Goal: Book appointment/travel/reservation

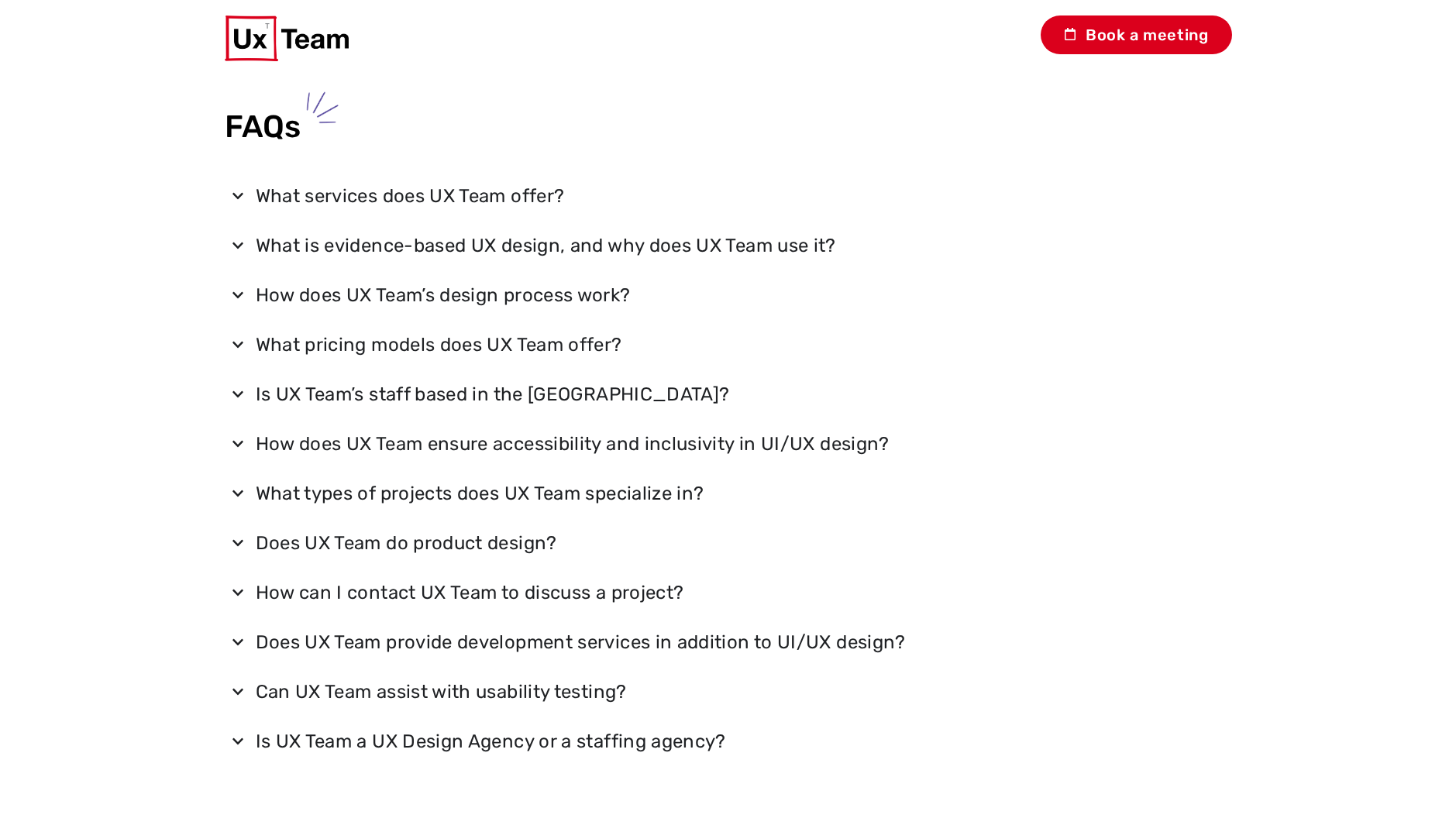
scroll to position [5910, 0]
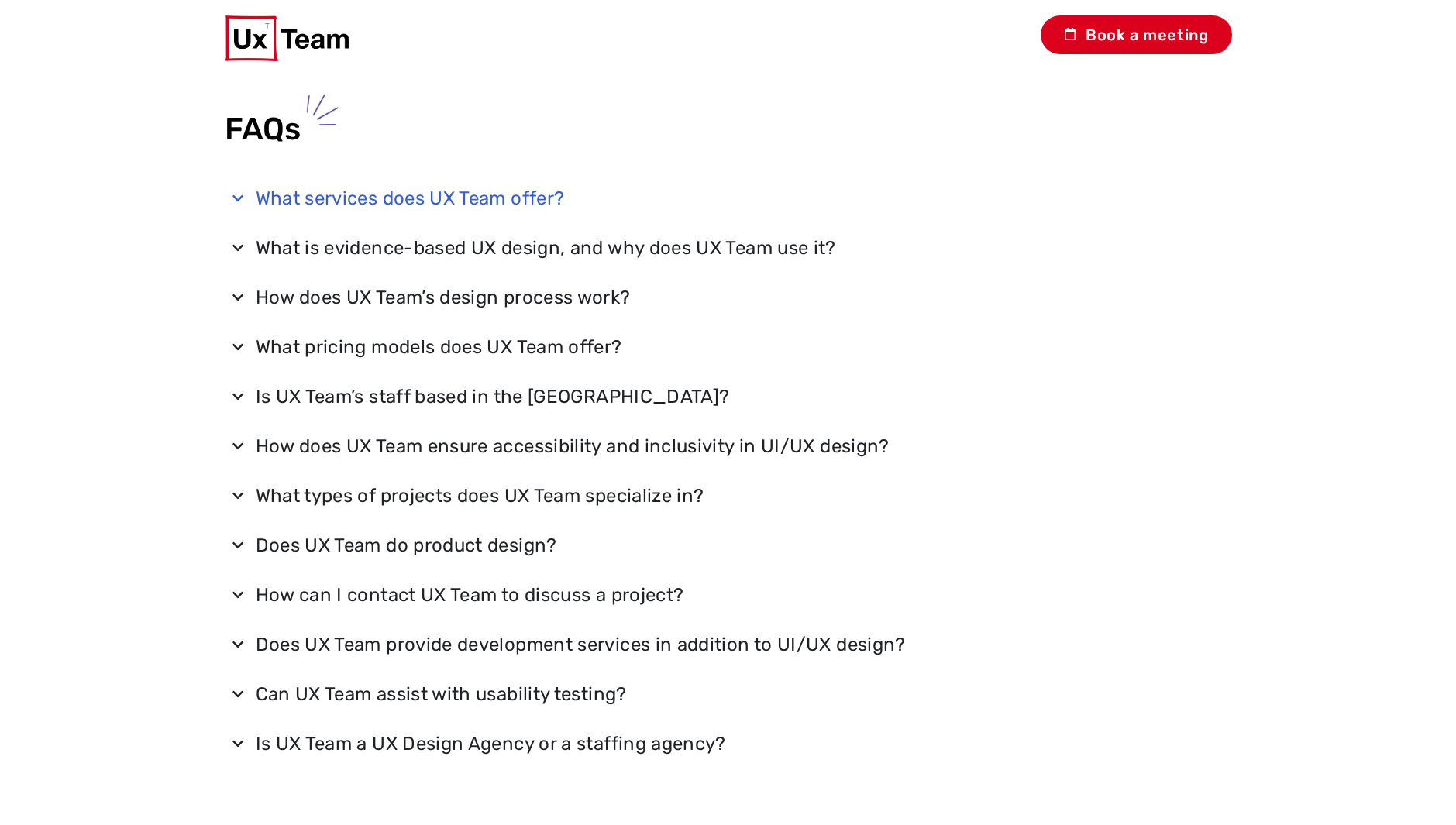
click at [353, 209] on div "What services does UX Team offer?" at bounding box center [410, 197] width 309 height 24
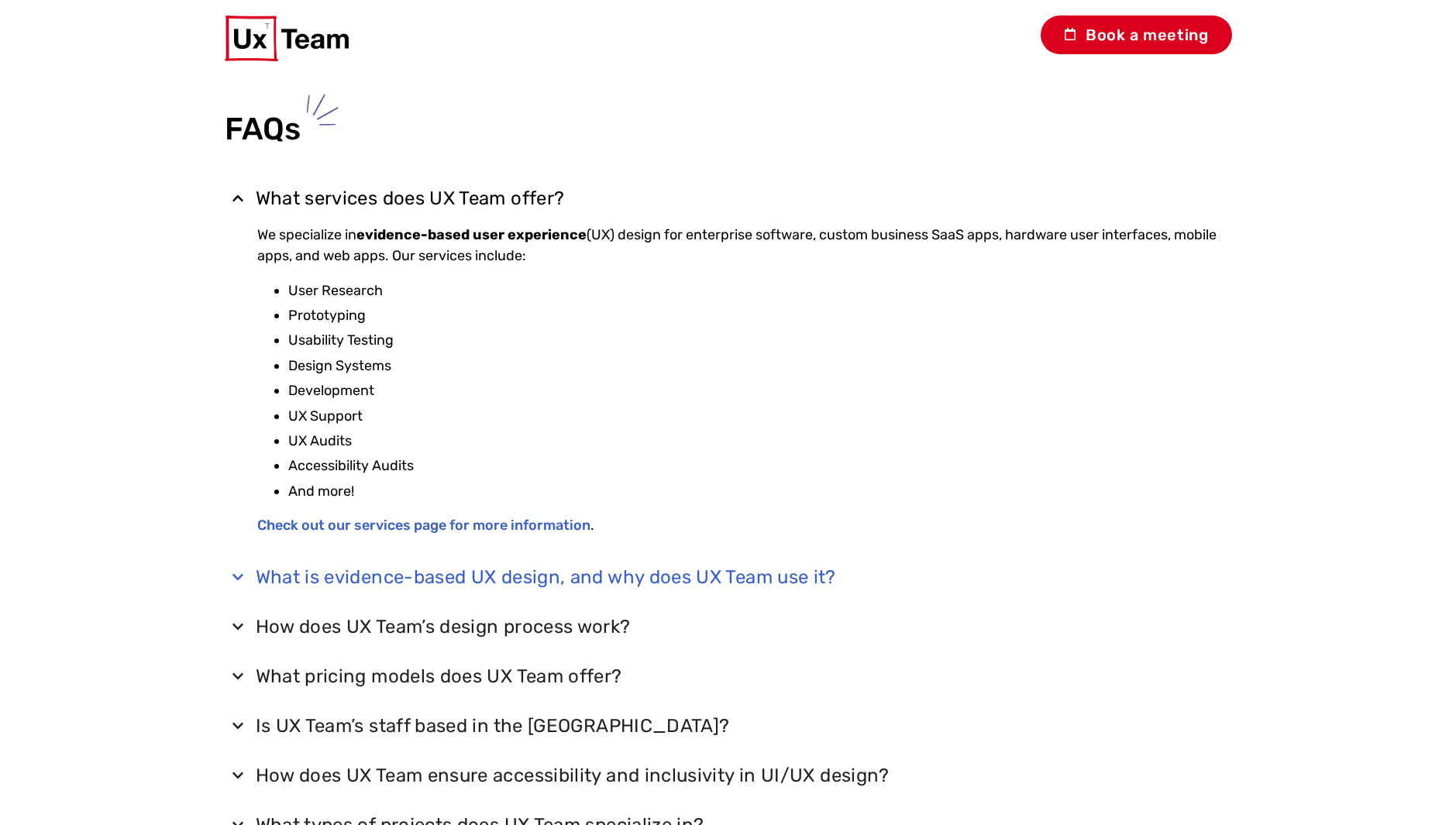
click at [381, 576] on div "What is evidence-based UX design, and why does UX Team use it?" at bounding box center [545, 576] width 580 height 24
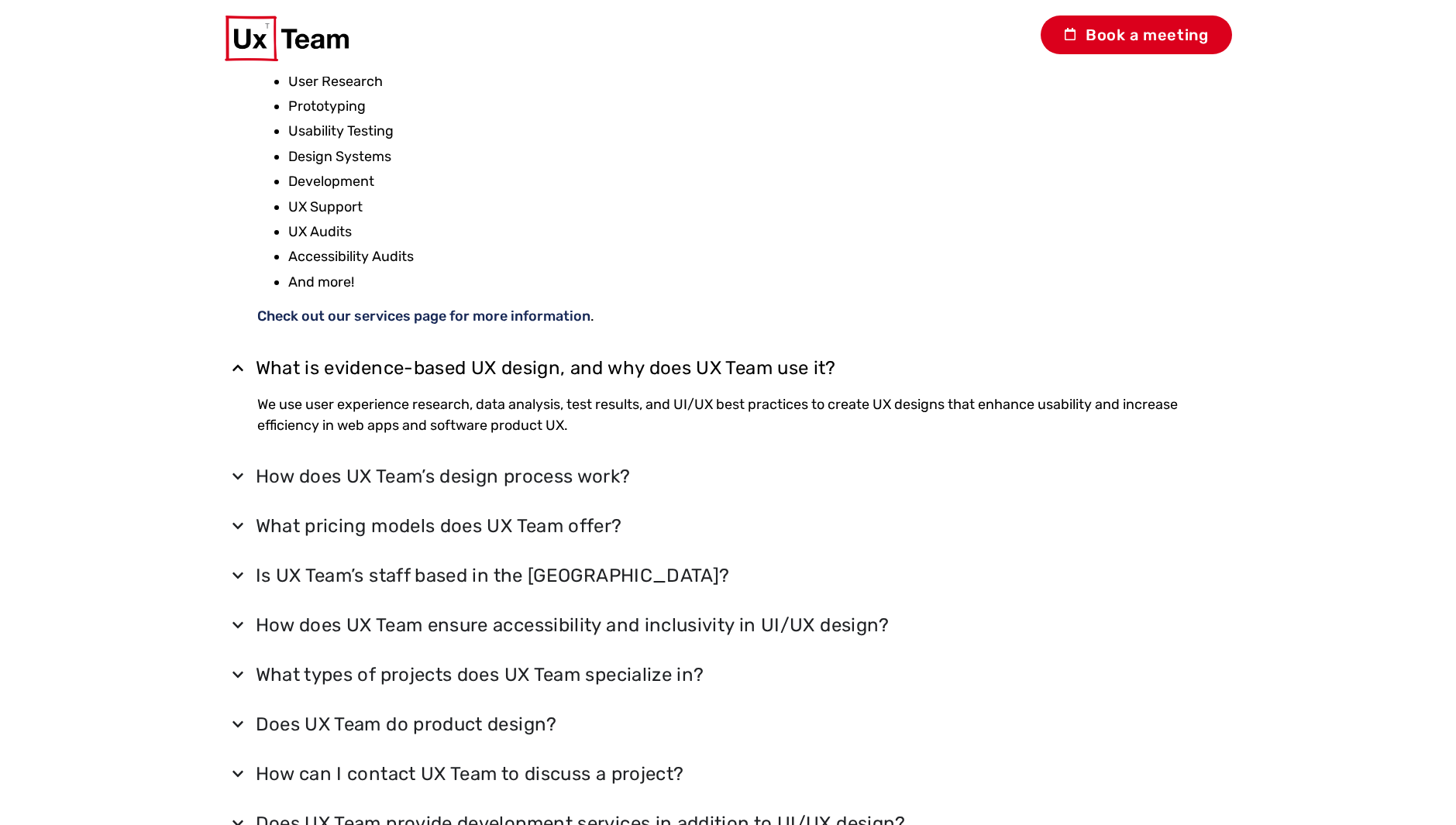
scroll to position [6284, 0]
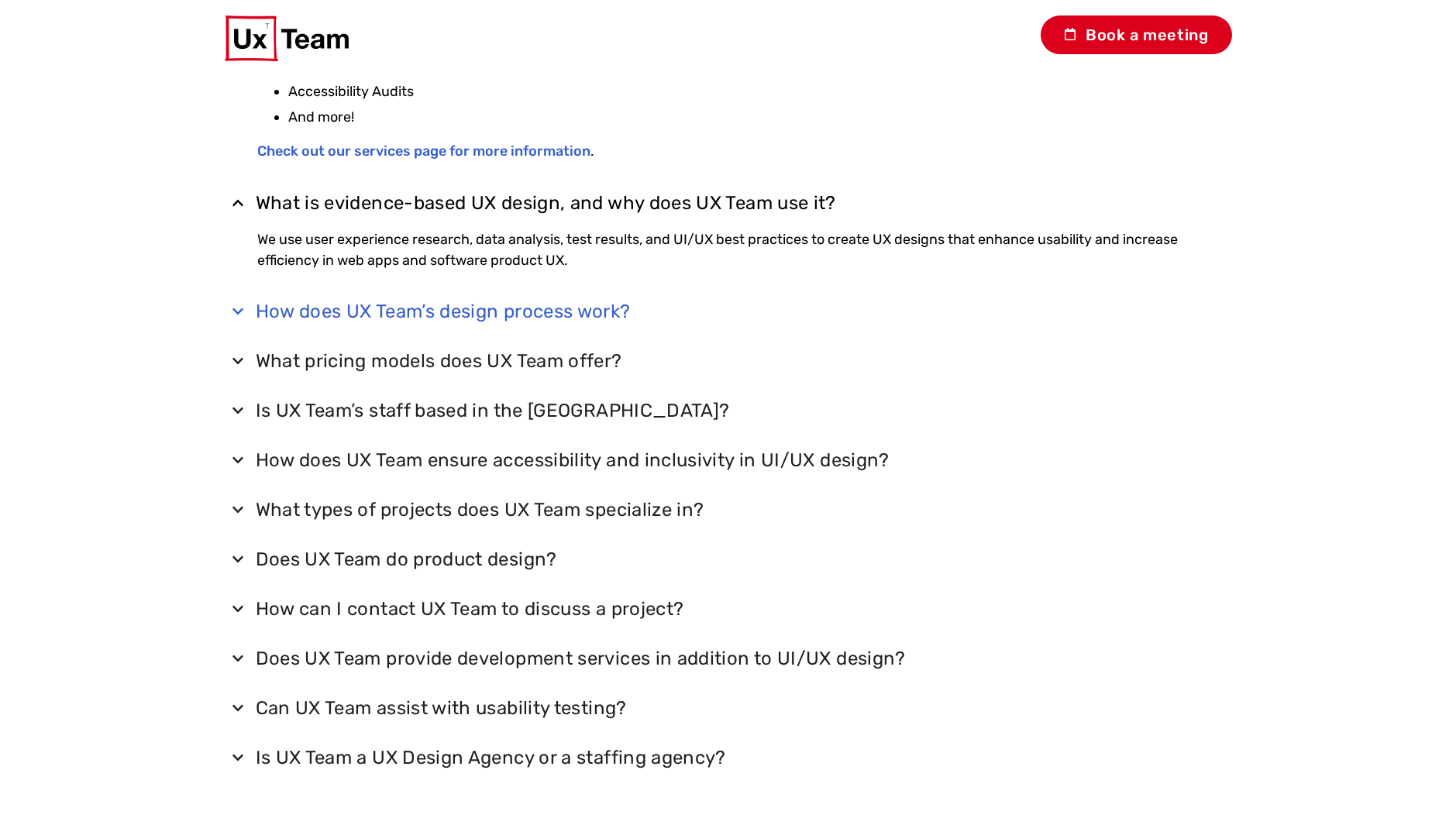
click at [545, 321] on div "How does UX Team’s design process work?" at bounding box center [443, 311] width 375 height 24
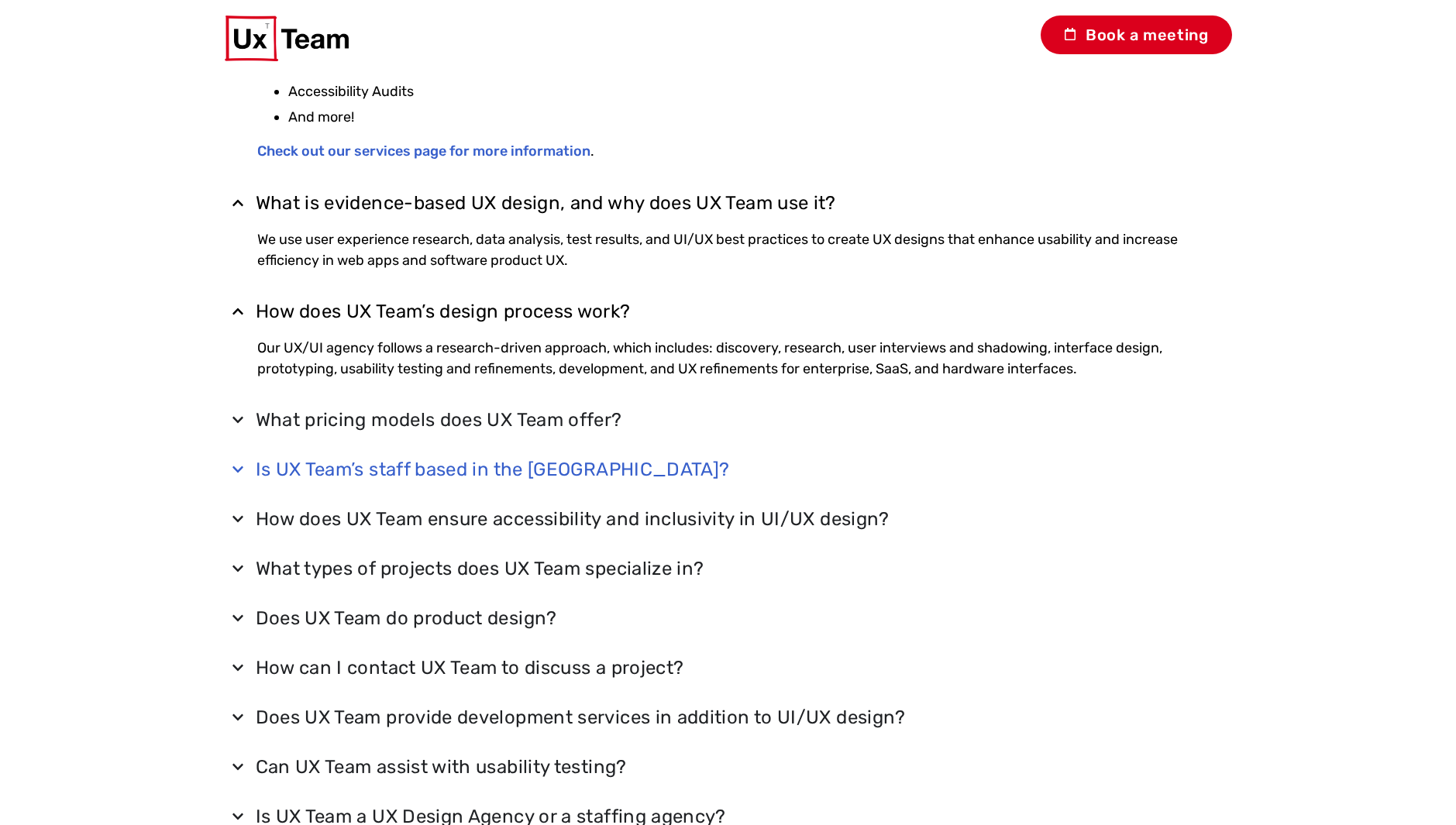
click at [516, 455] on summary "Is UX Team’s staff based in the USA?" at bounding box center [728, 469] width 1008 height 40
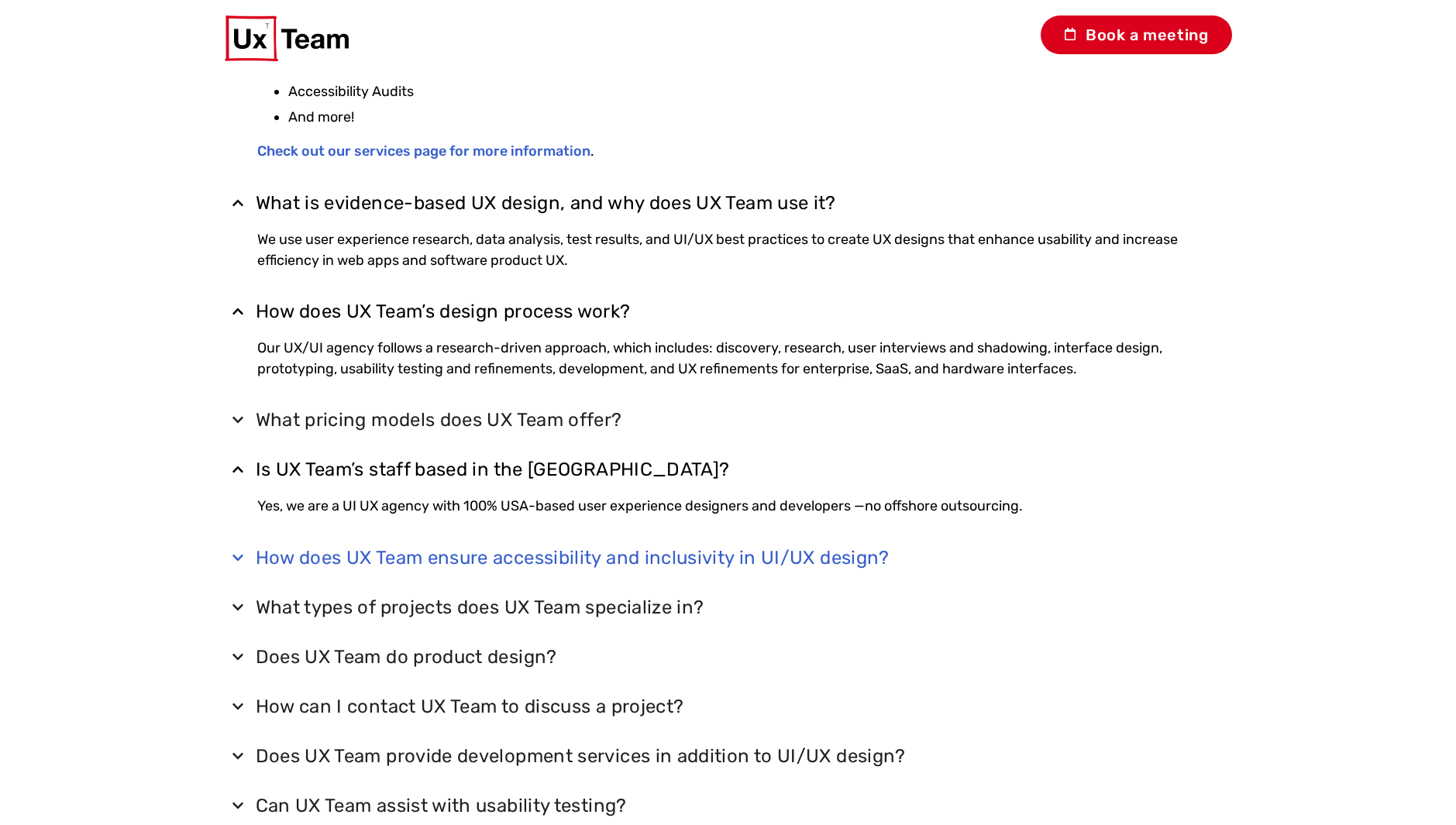
click at [424, 549] on div "How does UX Team ensure accessibility and inclusivity in UI/UX design?" at bounding box center [572, 557] width 633 height 24
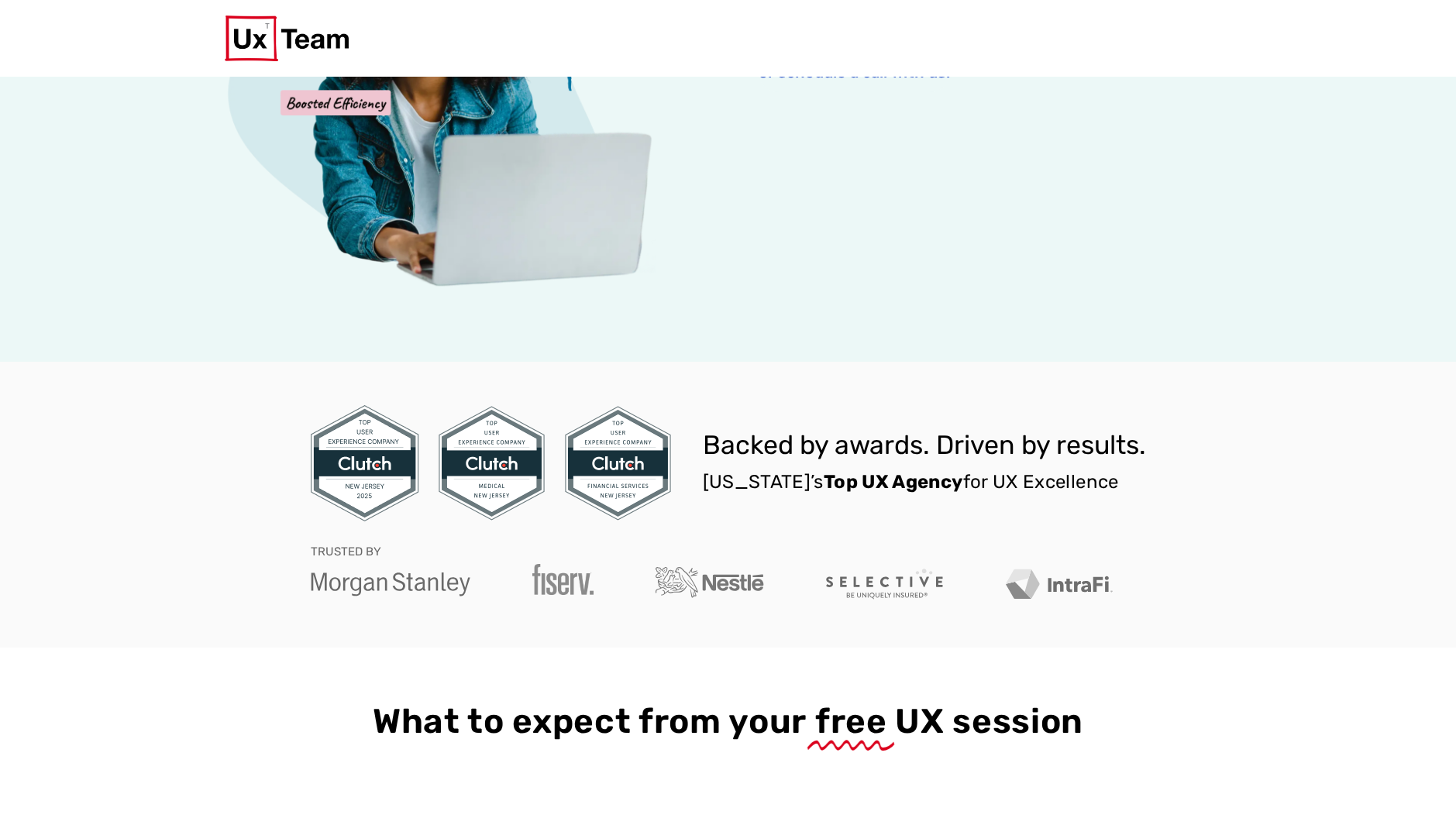
scroll to position [0, 0]
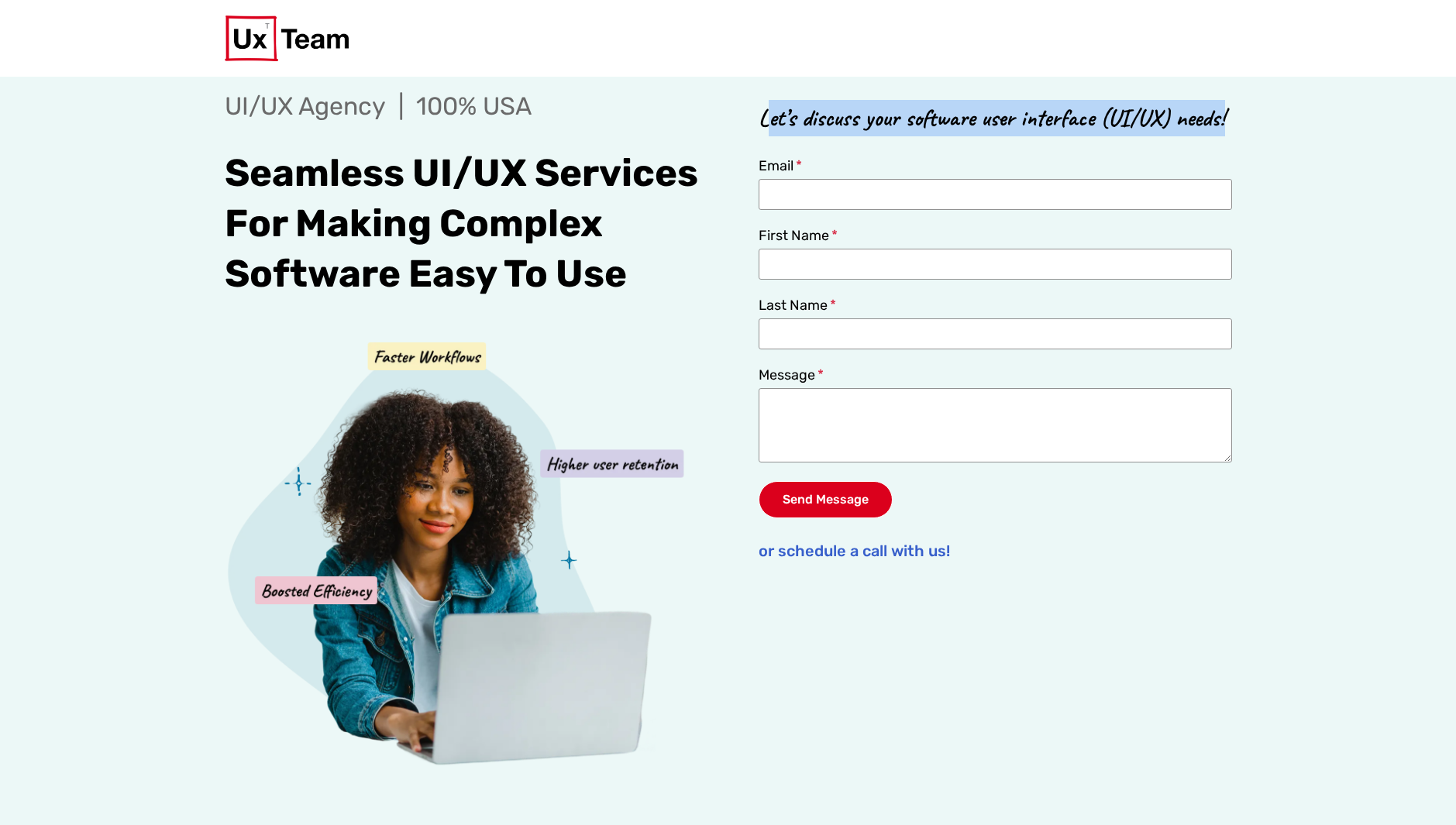
drag, startPoint x: 767, startPoint y: 123, endPoint x: 1227, endPoint y: 110, distance: 460.2
click at [1227, 110] on p "Let’s discuss your software user interface (UI/UX) needs!" at bounding box center [995, 118] width 473 height 36
click at [1226, 116] on p "Let’s discuss your software user interface (UI/UX) needs!" at bounding box center [995, 117] width 473 height 36
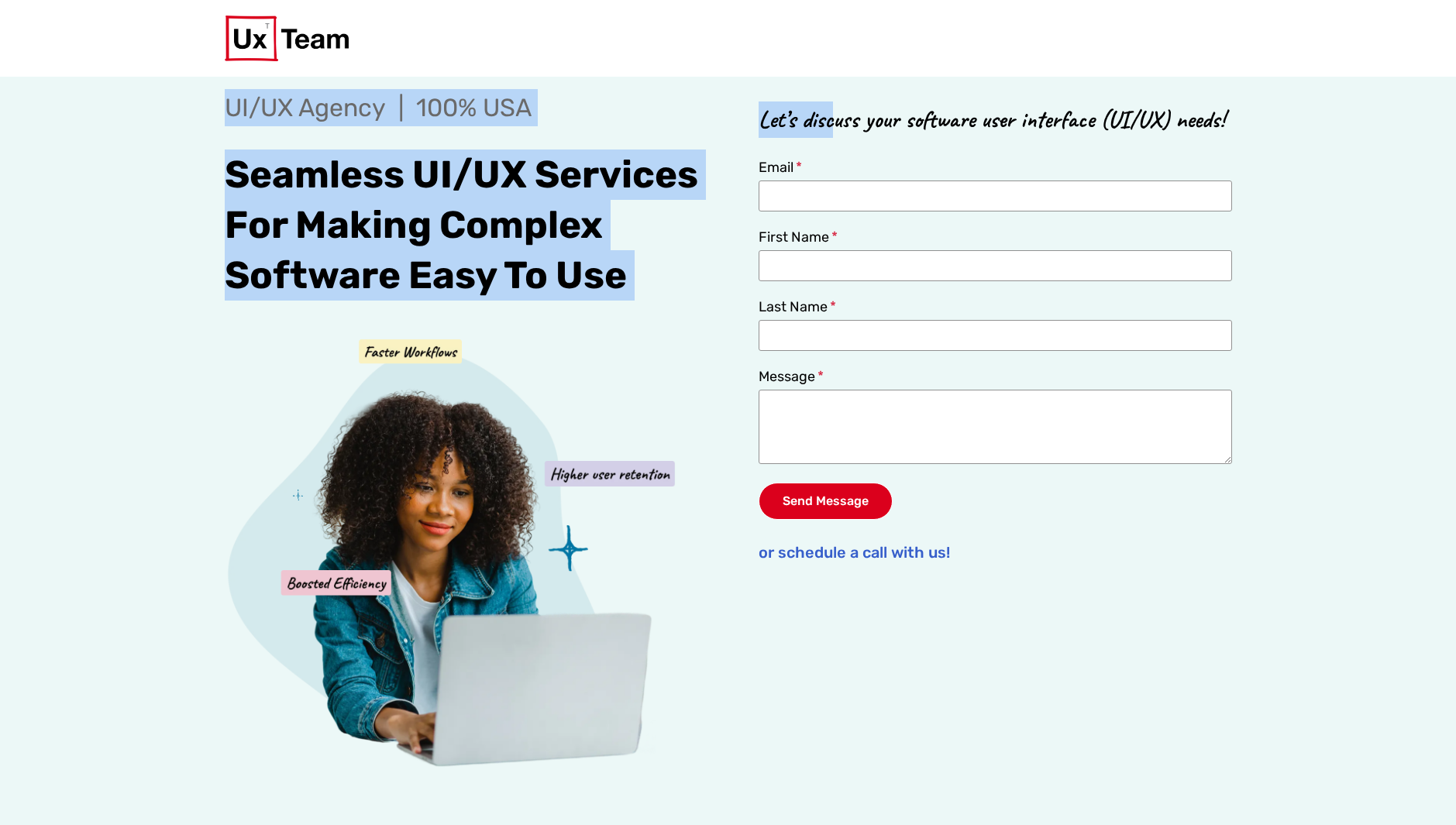
drag, startPoint x: 1238, startPoint y: 117, endPoint x: 837, endPoint y: 131, distance: 401.2
click at [837, 131] on div "Book a meeting UI/UX Agency | 100% USA Seamless UI/UX Services For Making Compl…" at bounding box center [728, 456] width 1008 height 772
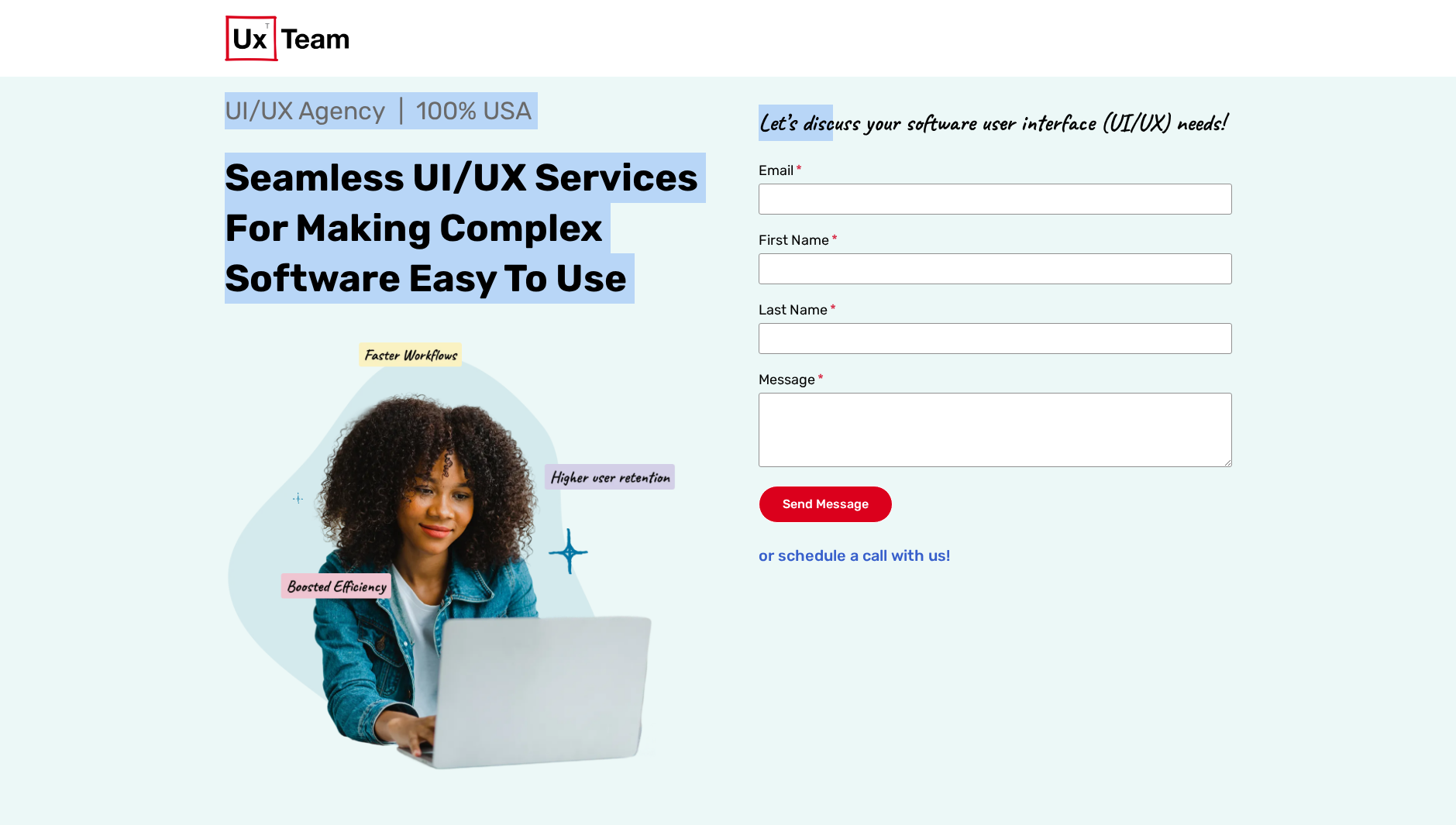
click at [752, 136] on div "UI/UX Agency | 100% USA Seamless UI/UX Services For Making Complex Software Eas…" at bounding box center [728, 443] width 1008 height 740
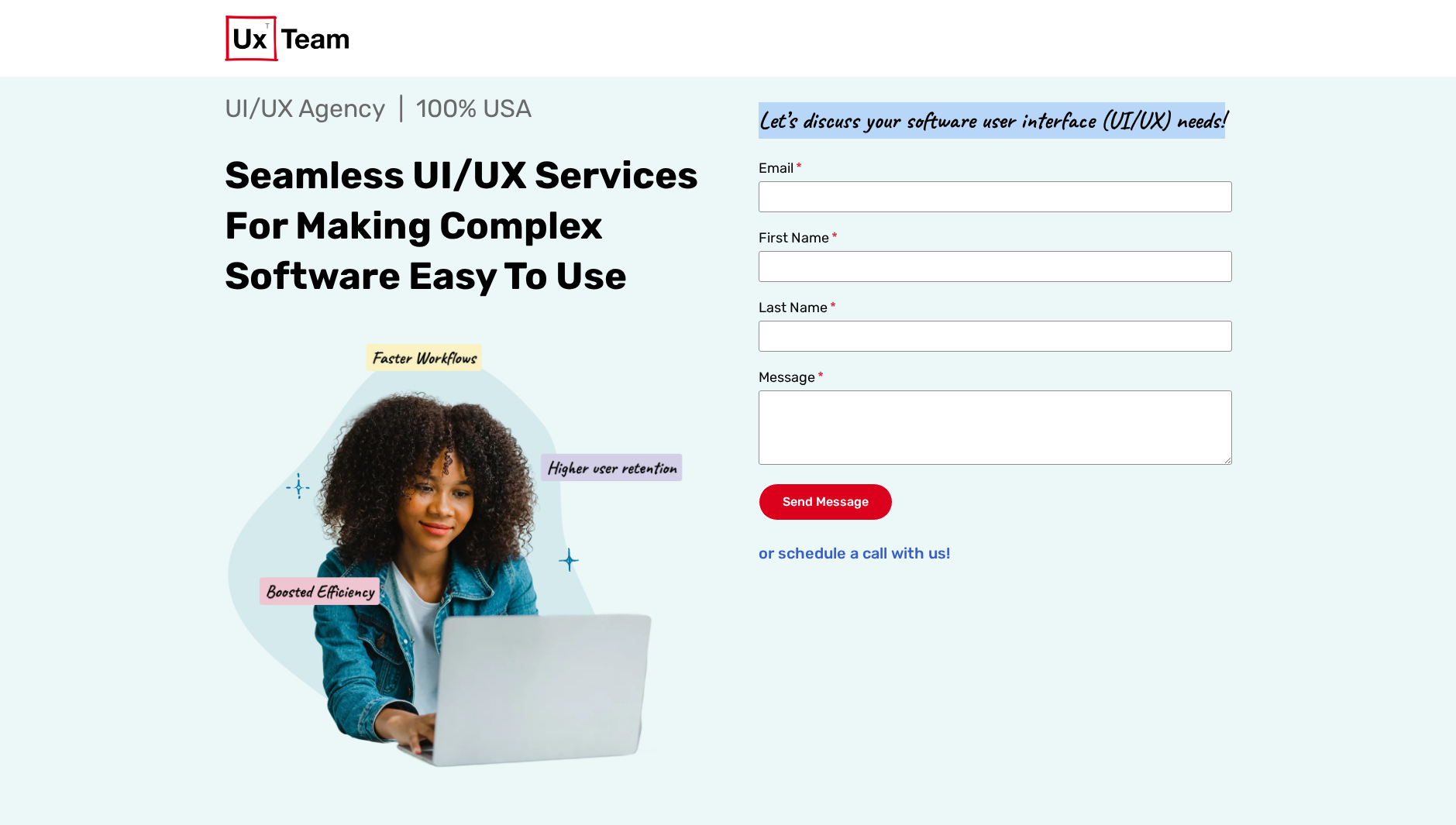
drag, startPoint x: 762, startPoint y: 128, endPoint x: 1229, endPoint y: 121, distance: 467.1
click at [1229, 121] on p "Let’s discuss your software user interface (UI/UX) needs!" at bounding box center [995, 120] width 473 height 36
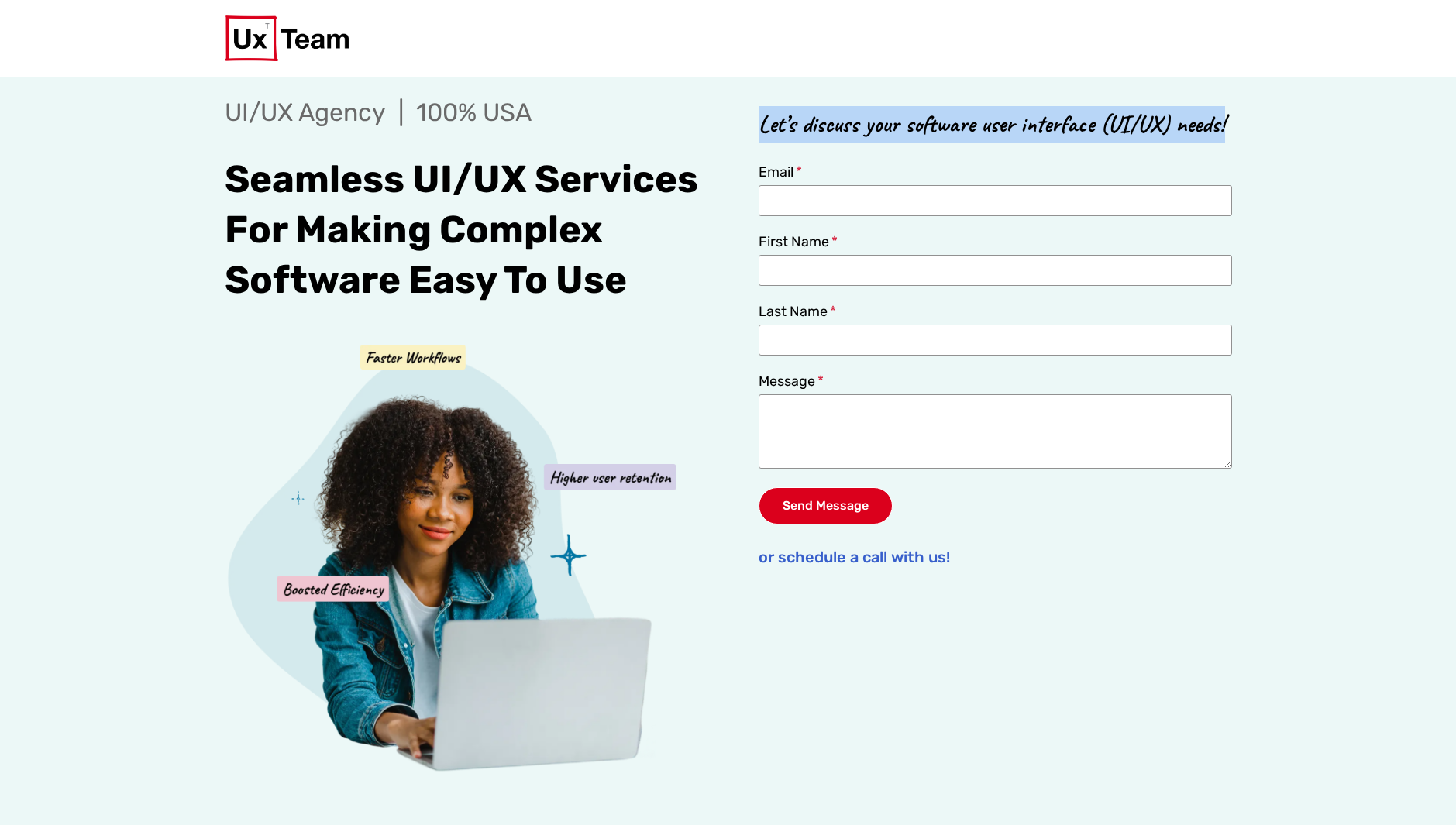
copy p "Let’s discuss your software user interface (UI/UX) needs!"
